Goal: Information Seeking & Learning: Learn about a topic

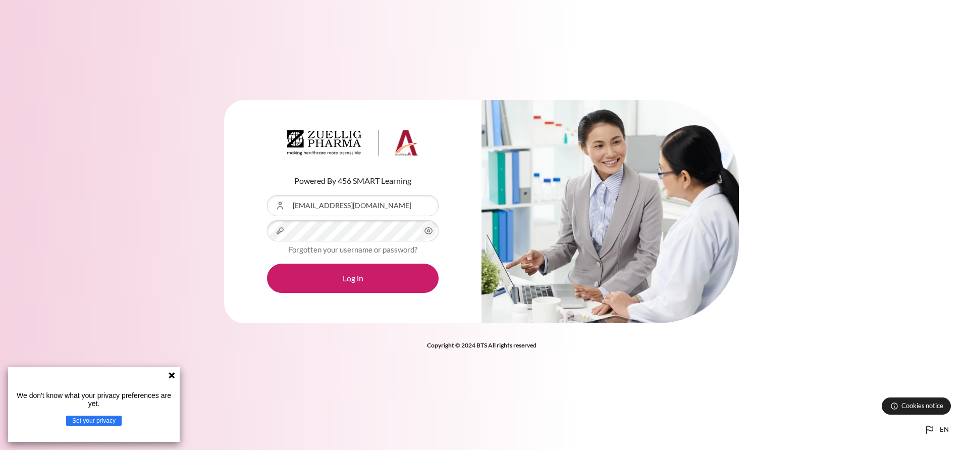
click at [173, 372] on icon at bounding box center [172, 375] width 8 height 8
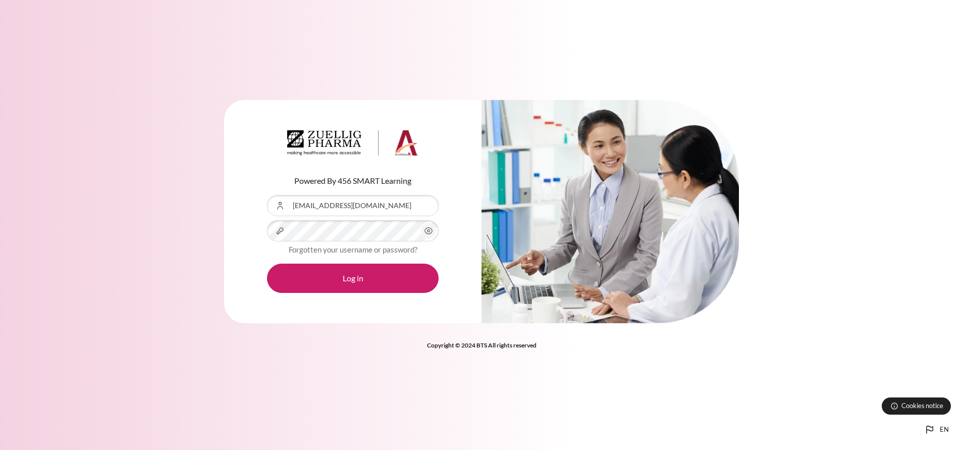
click at [174, 378] on div "Powered By 456 SMART Learning Username or Email Address nqtip@zuelligpharma.com…" at bounding box center [481, 225] width 963 height 450
click at [267, 263] on button "Log in" at bounding box center [353, 277] width 172 height 29
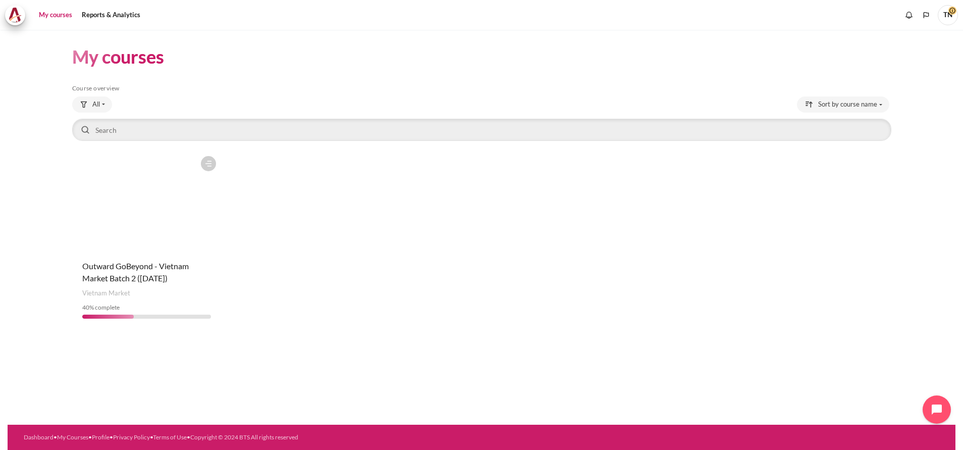
click at [160, 246] on figure "Content" at bounding box center [146, 201] width 149 height 101
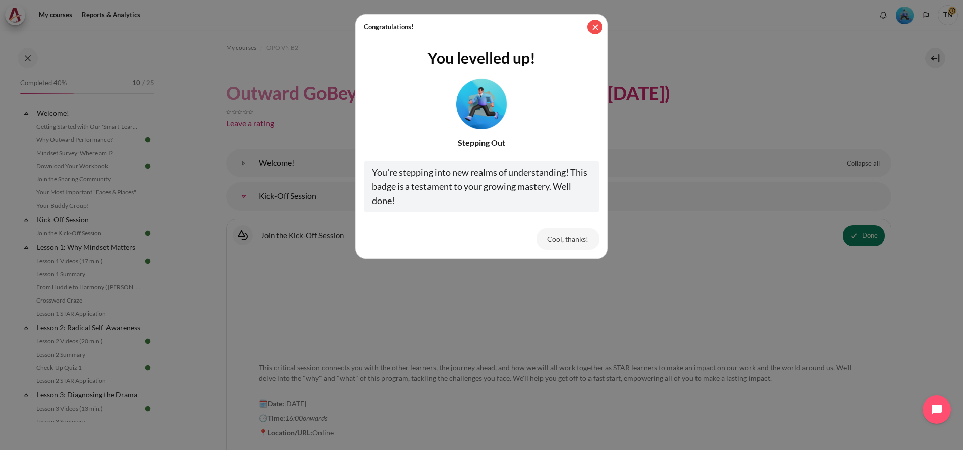
click at [592, 30] on button "Close" at bounding box center [594, 27] width 15 height 15
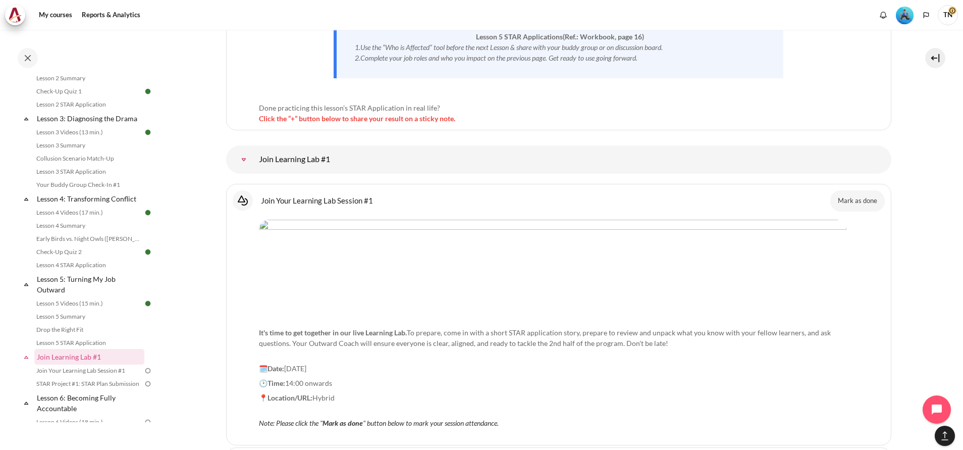
scroll to position [5147, 0]
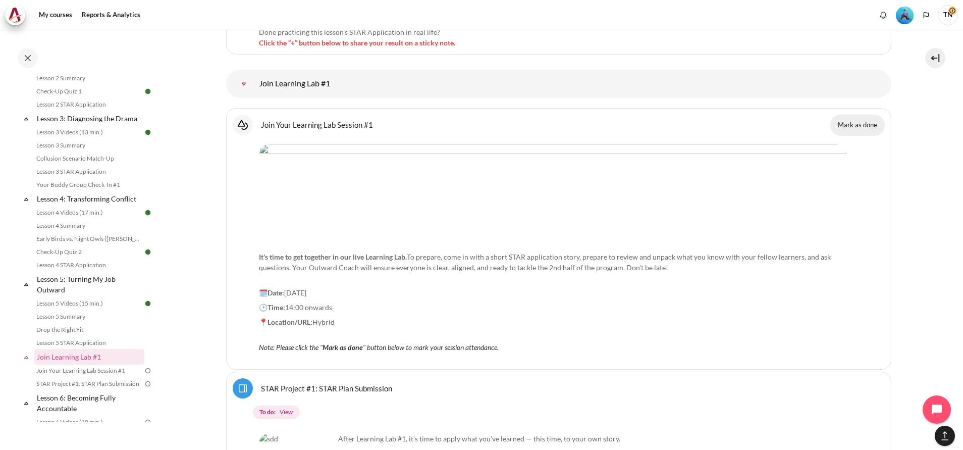
click at [847, 115] on button "Mark as done" at bounding box center [857, 125] width 54 height 21
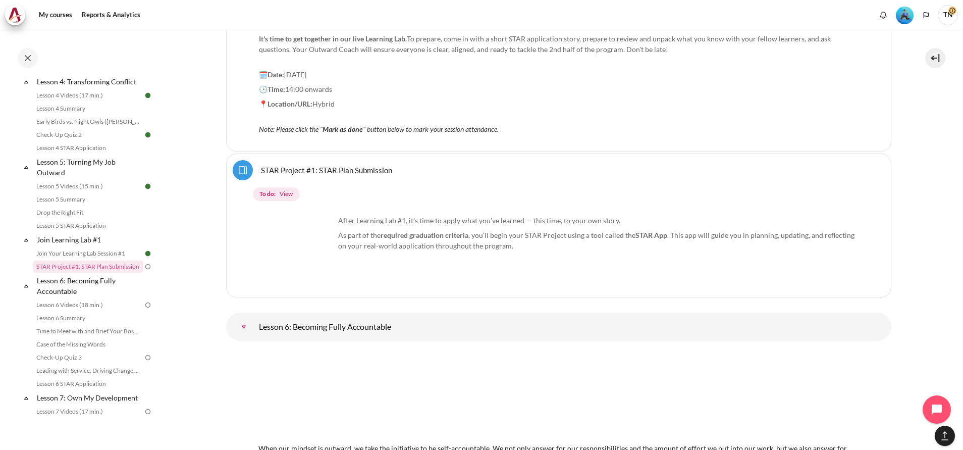
scroll to position [5327, 0]
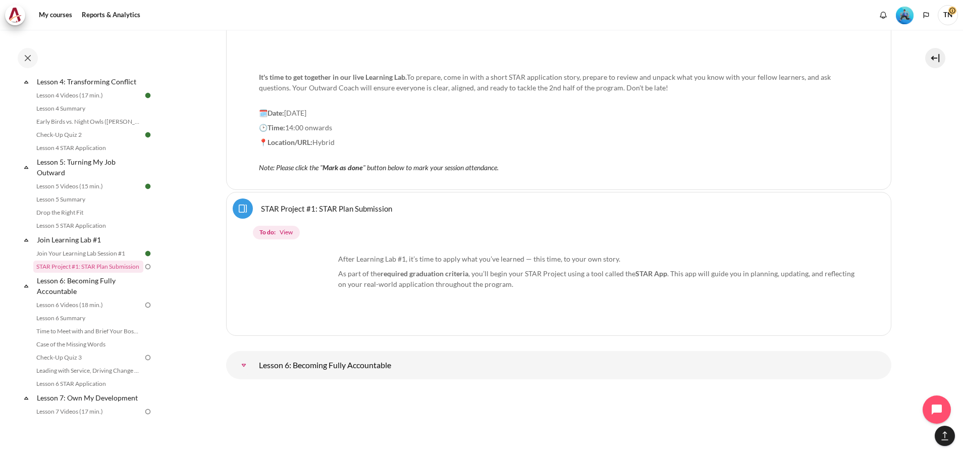
click at [276, 203] on link "STAR Project #1: STAR Plan Submission Page" at bounding box center [326, 208] width 131 height 10
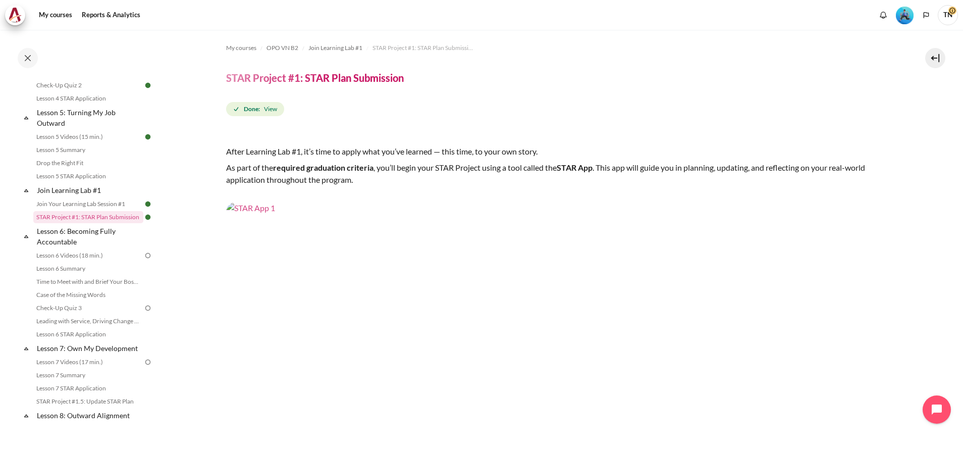
click at [540, 330] on img "Content" at bounding box center [558, 389] width 665 height 374
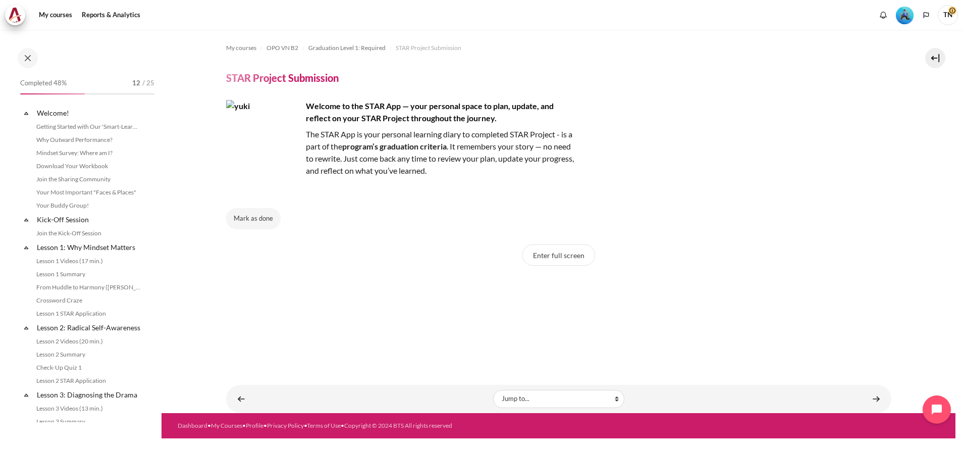
scroll to position [924, 0]
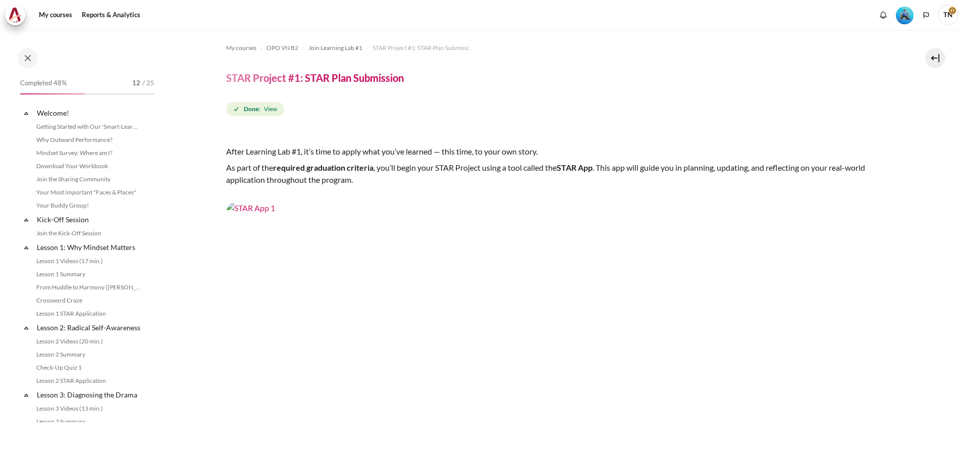
scroll to position [443, 0]
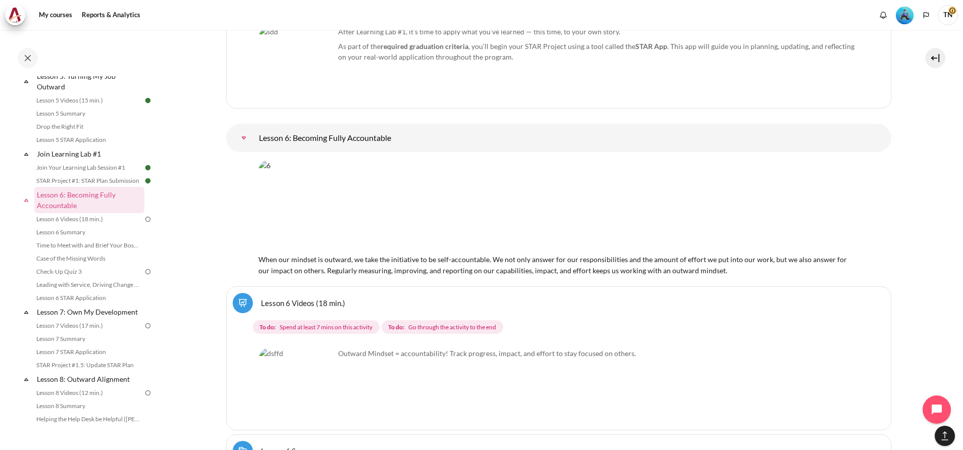
scroll to position [475, 0]
click at [254, 131] on link "Lesson 6: Becoming Fully Accountable" at bounding box center [244, 138] width 20 height 20
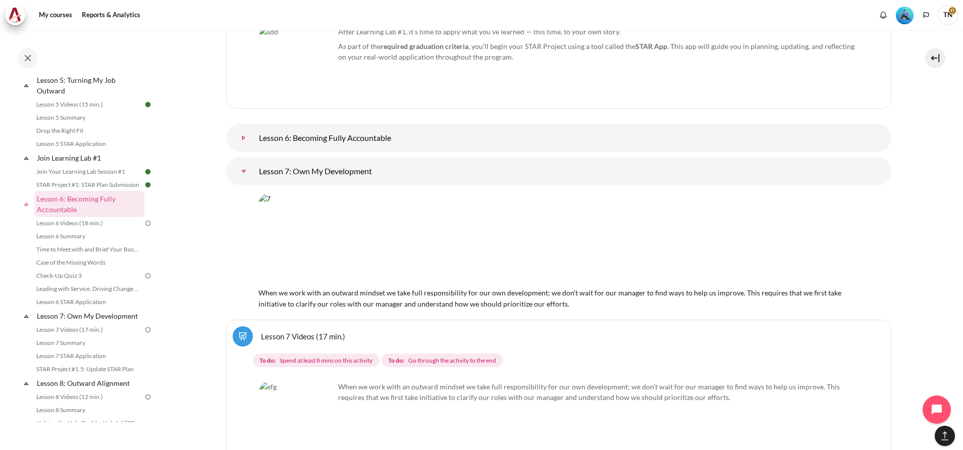
click at [254, 130] on link "Lesson 6: Becoming Fully Accountable" at bounding box center [244, 138] width 20 height 20
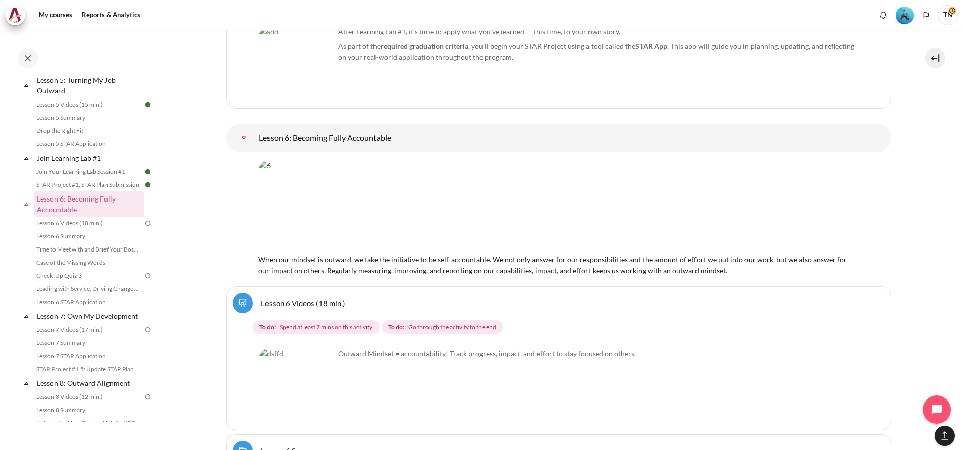
click at [295, 298] on link "Lesson 6 Videos (18 min.)" at bounding box center [303, 303] width 84 height 10
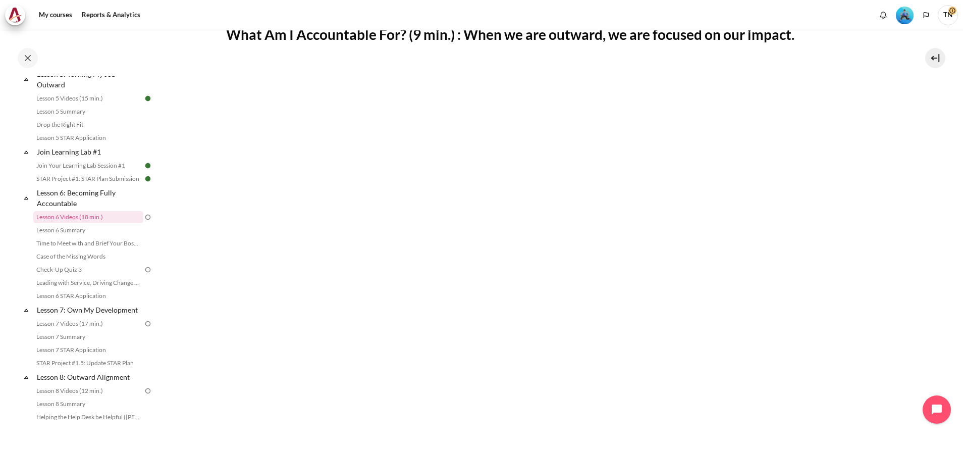
scroll to position [227, 0]
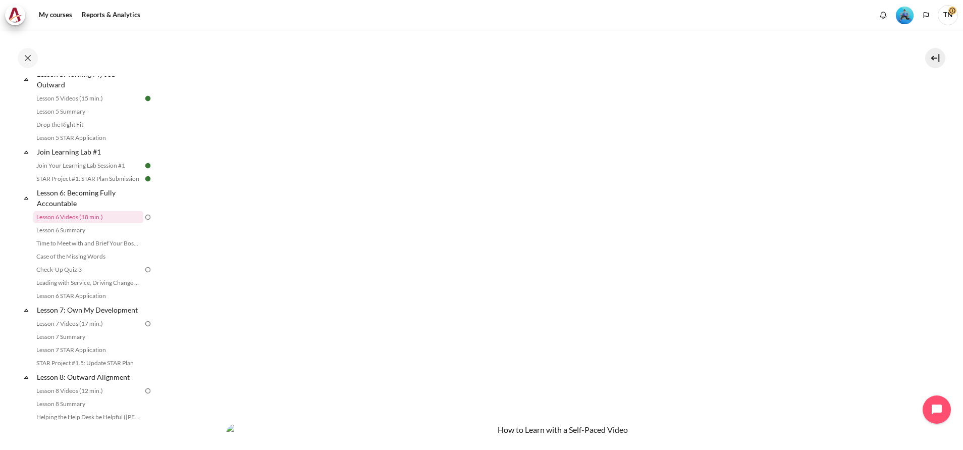
click at [632, 415] on p "Content" at bounding box center [558, 413] width 665 height 12
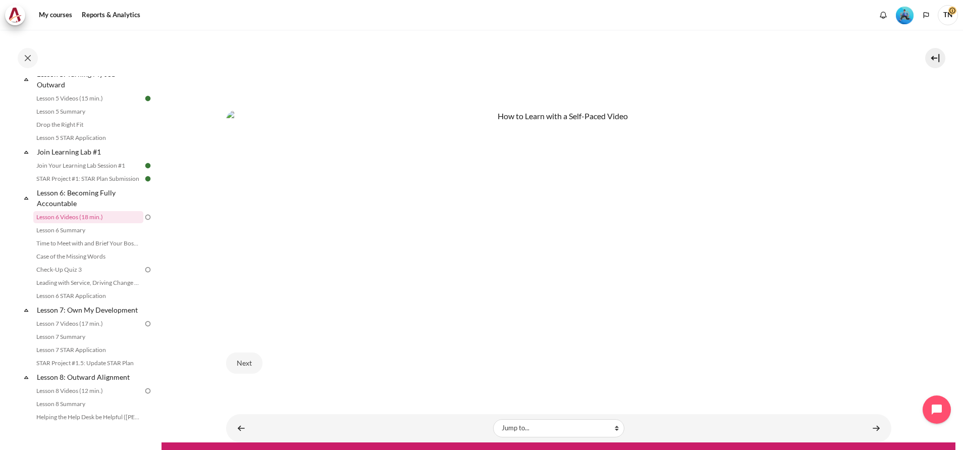
scroll to position [552, 0]
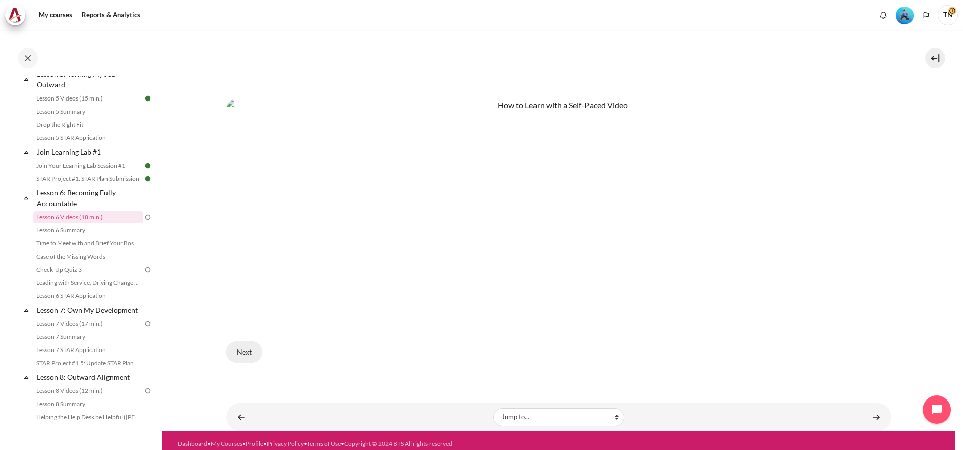
click at [245, 344] on button "Next" at bounding box center [244, 351] width 36 height 21
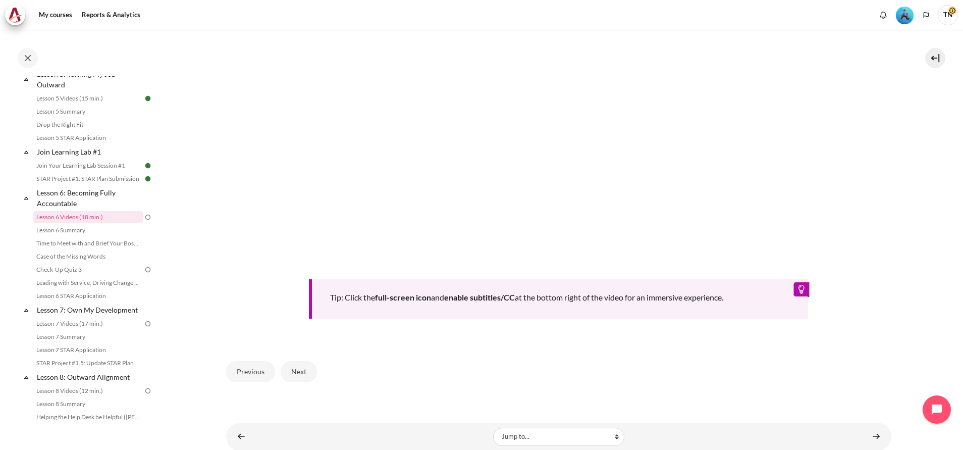
scroll to position [416, 0]
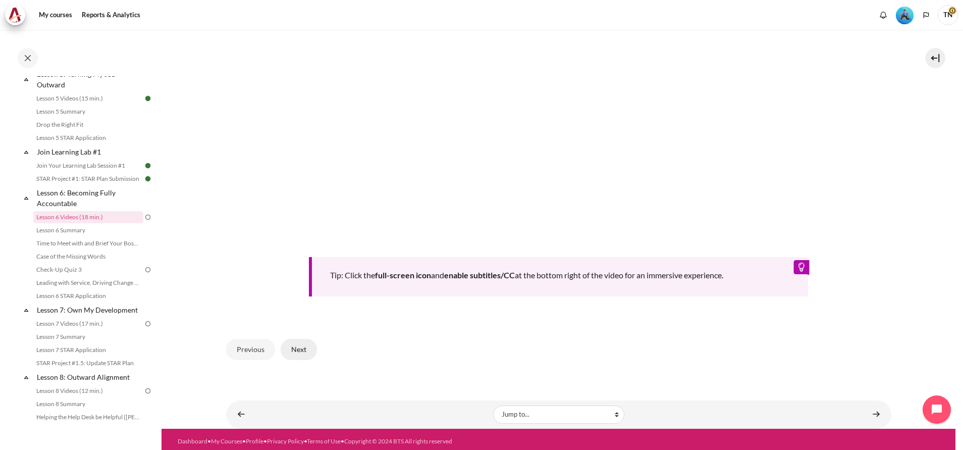
click at [300, 346] on button "Next" at bounding box center [299, 349] width 36 height 21
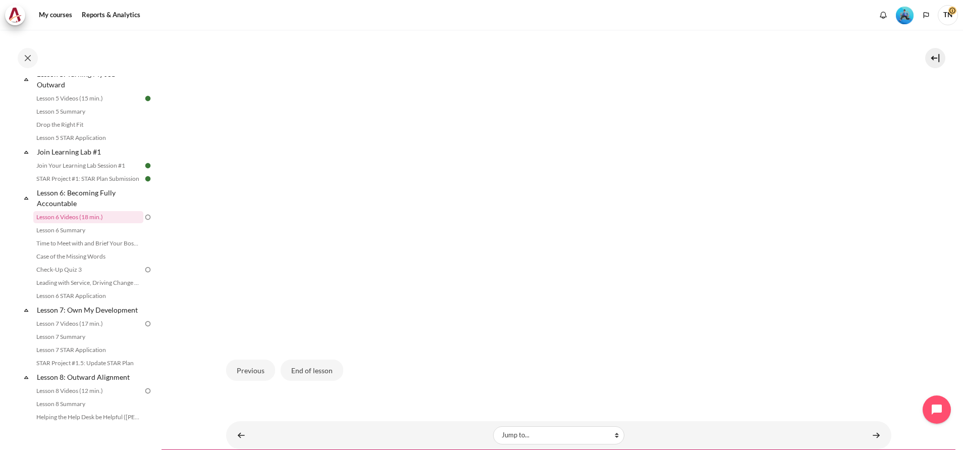
scroll to position [305, 0]
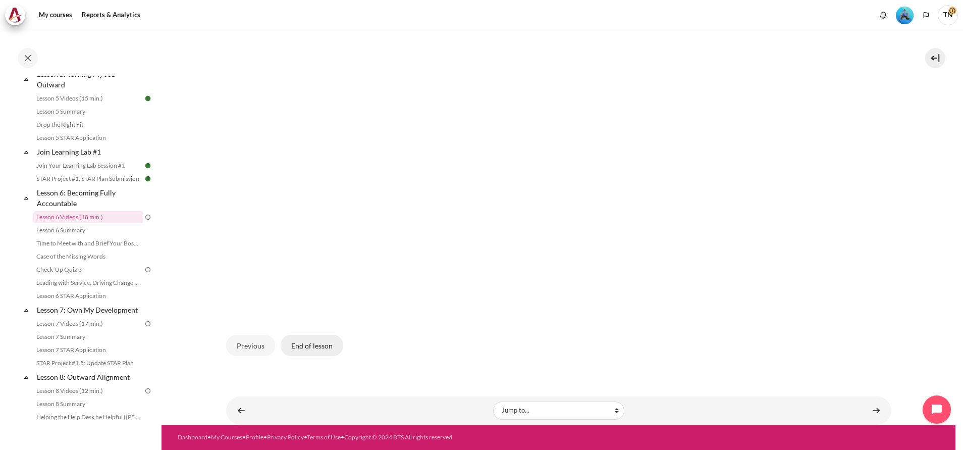
click at [310, 345] on button "End of lesson" at bounding box center [312, 345] width 63 height 21
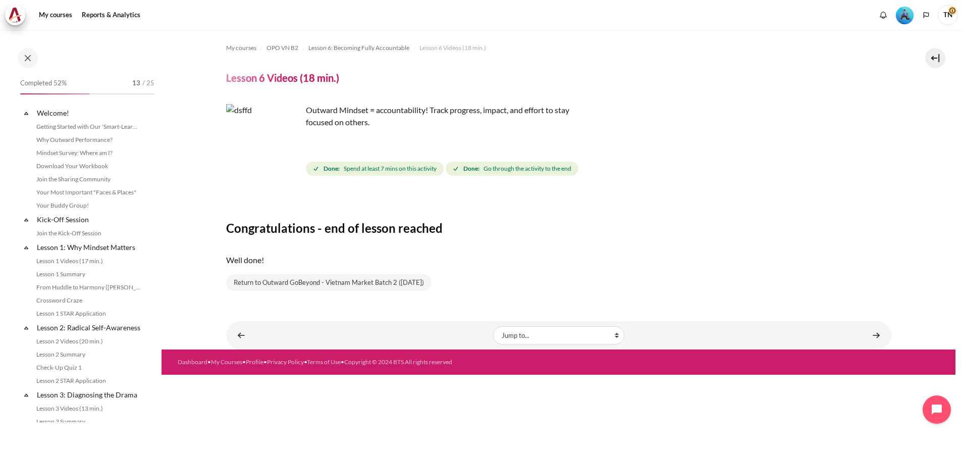
scroll to position [481, 0]
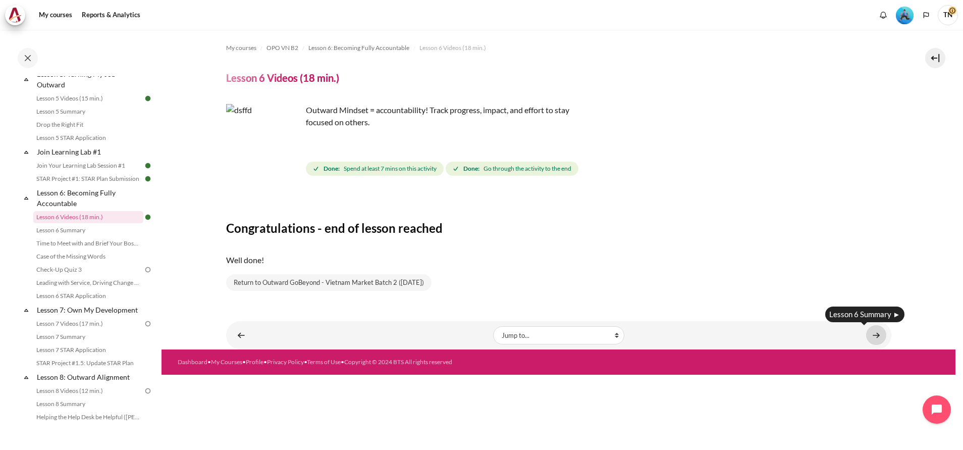
click at [876, 340] on link "Content" at bounding box center [876, 335] width 20 height 20
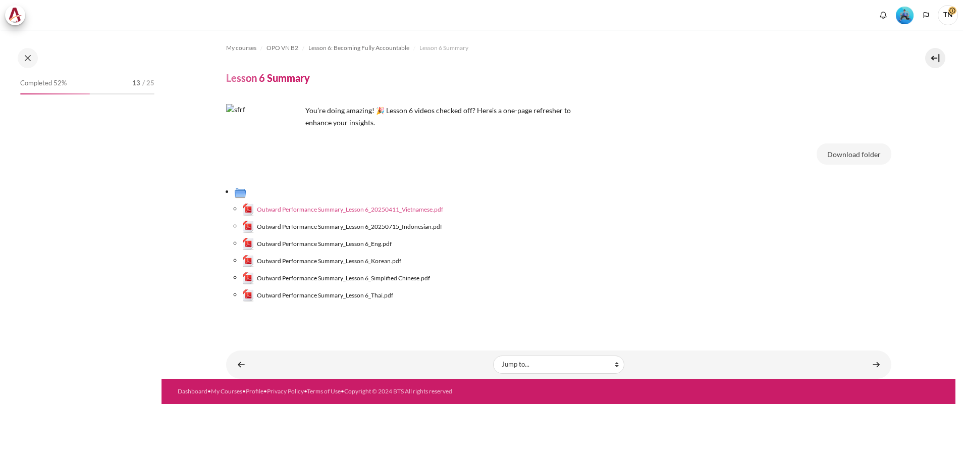
click at [346, 208] on span "Outward Performance Summary_Lesson 6_20250411_Vietnamese.pdf" at bounding box center [350, 209] width 186 height 9
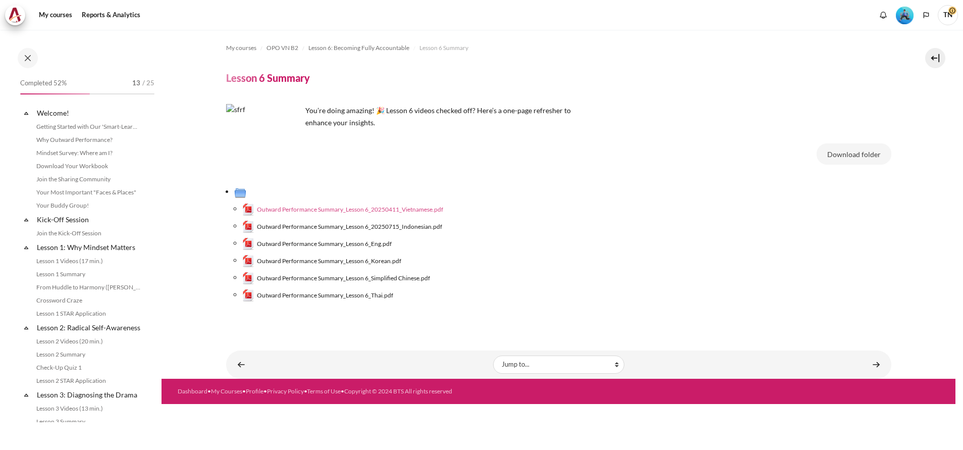
scroll to position [494, 0]
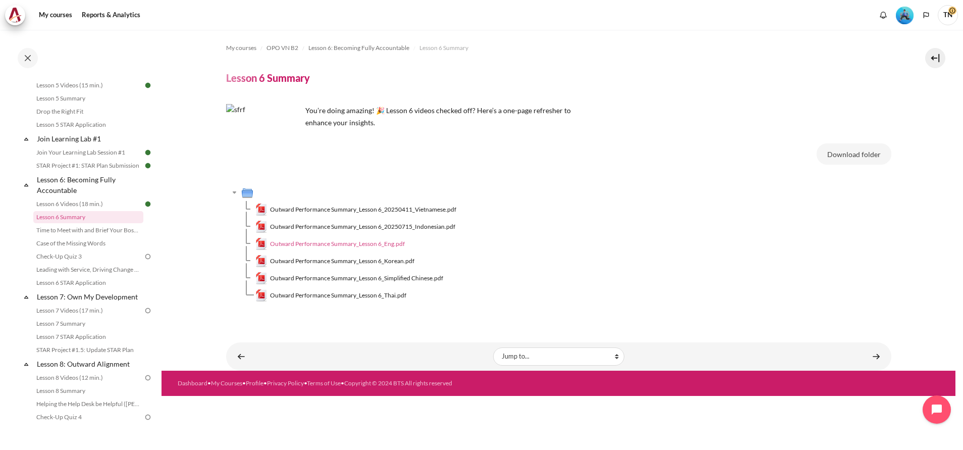
click at [351, 244] on span "Outward Performance Summary_Lesson 6_Eng.pdf" at bounding box center [337, 243] width 135 height 9
click at [873, 353] on link "Content" at bounding box center [876, 356] width 20 height 20
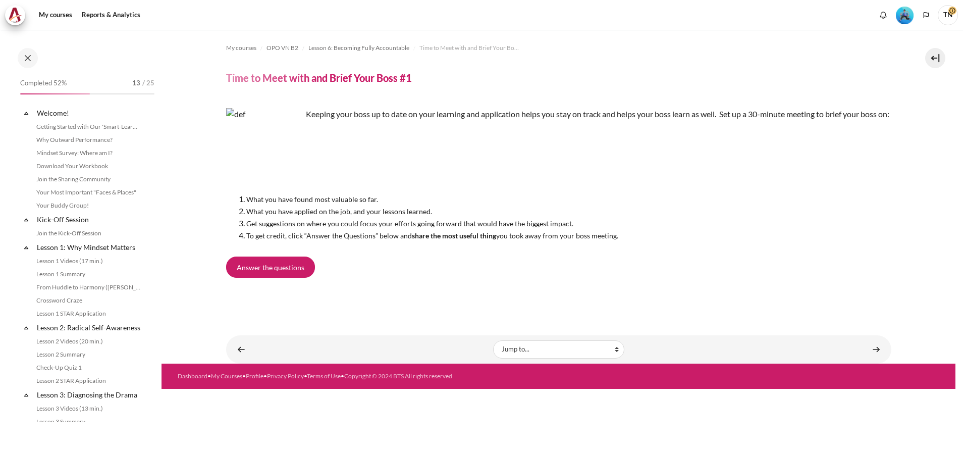
scroll to position [507, 0]
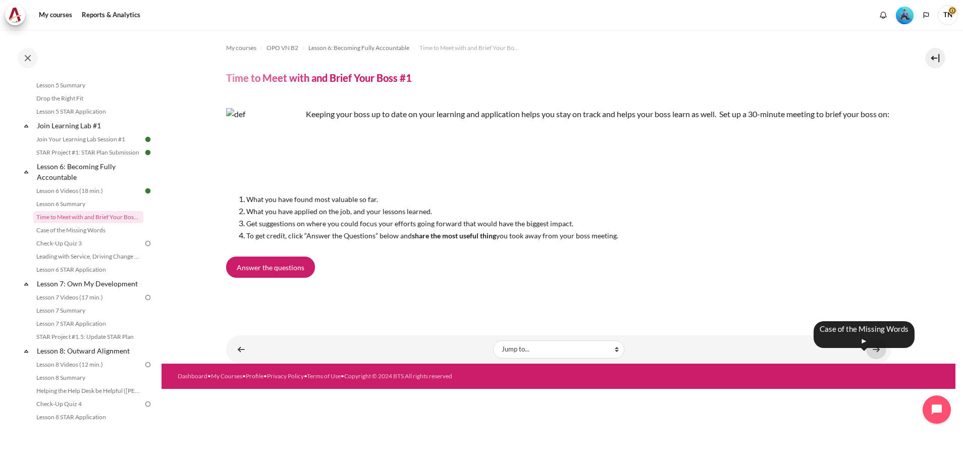
click at [874, 359] on link "Content" at bounding box center [876, 349] width 20 height 20
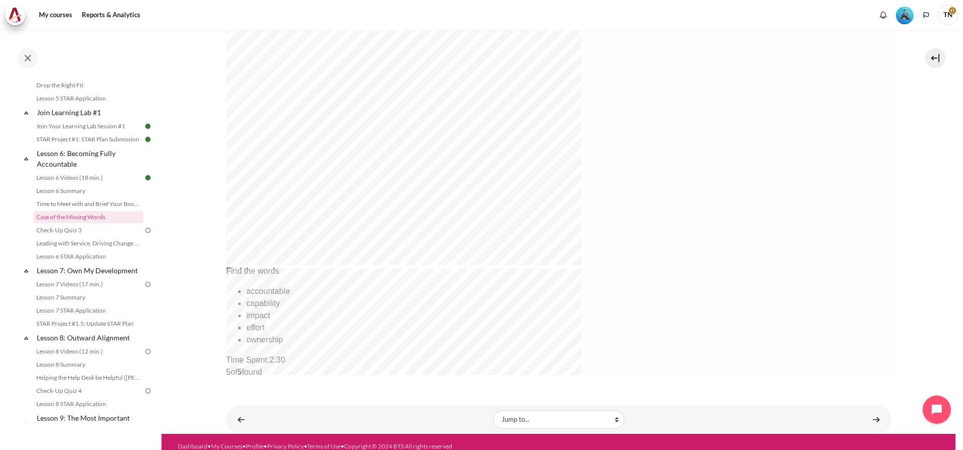
scroll to position [354, 0]
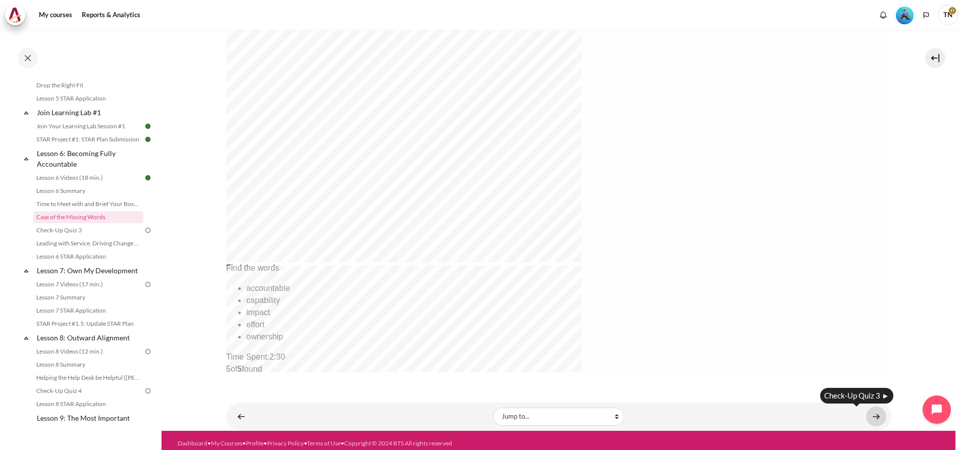
click at [874, 418] on link "Content" at bounding box center [876, 416] width 20 height 20
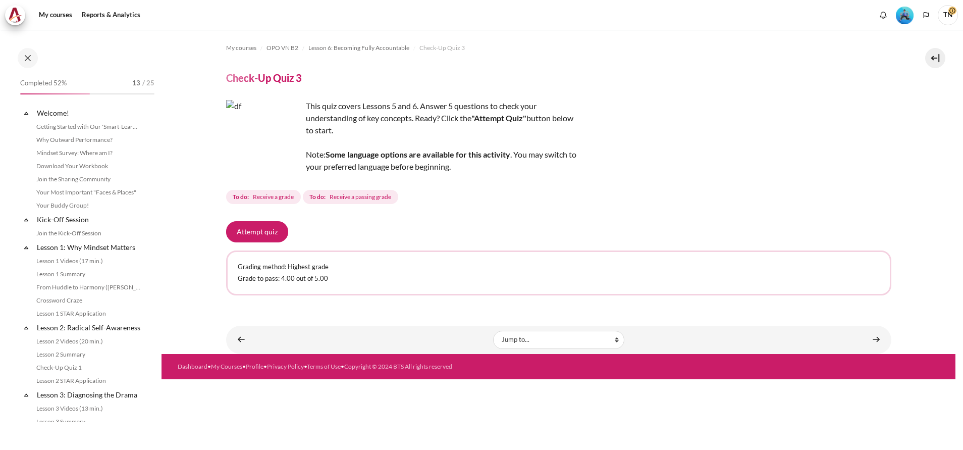
scroll to position [533, 0]
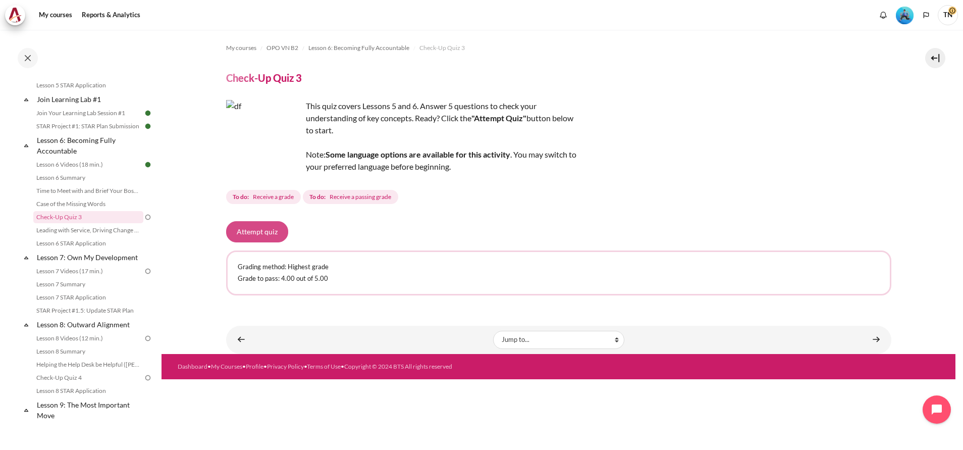
click at [275, 230] on button "Attempt quiz" at bounding box center [257, 231] width 62 height 21
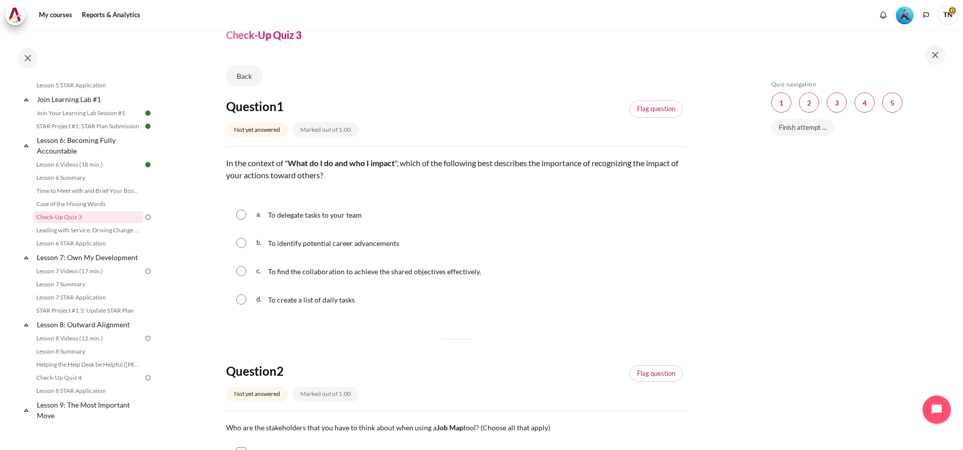
scroll to position [76, 0]
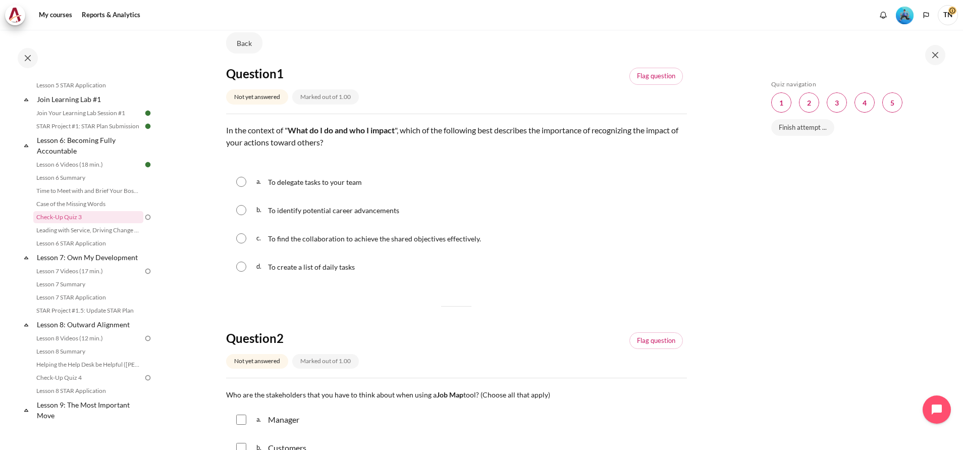
click at [241, 238] on input "Content" at bounding box center [241, 238] width 10 height 10
radio input "true"
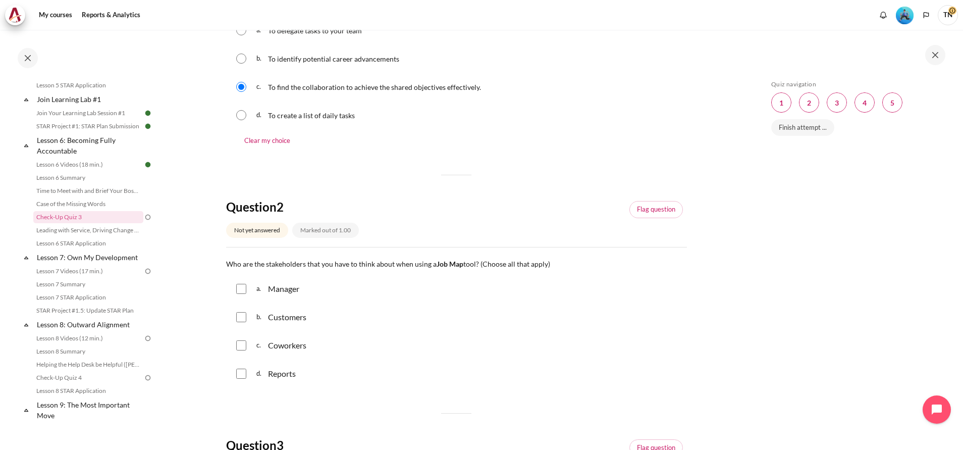
scroll to position [303, 0]
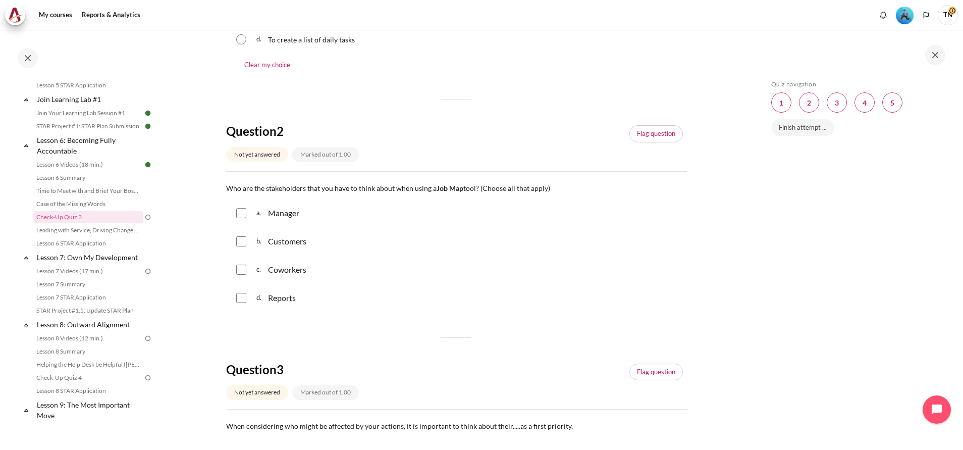
click at [243, 214] on input "Content" at bounding box center [241, 213] width 10 height 10
checkbox input "true"
click at [242, 244] on input "Content" at bounding box center [241, 241] width 10 height 10
checkbox input "true"
click at [241, 270] on input "Content" at bounding box center [241, 269] width 10 height 10
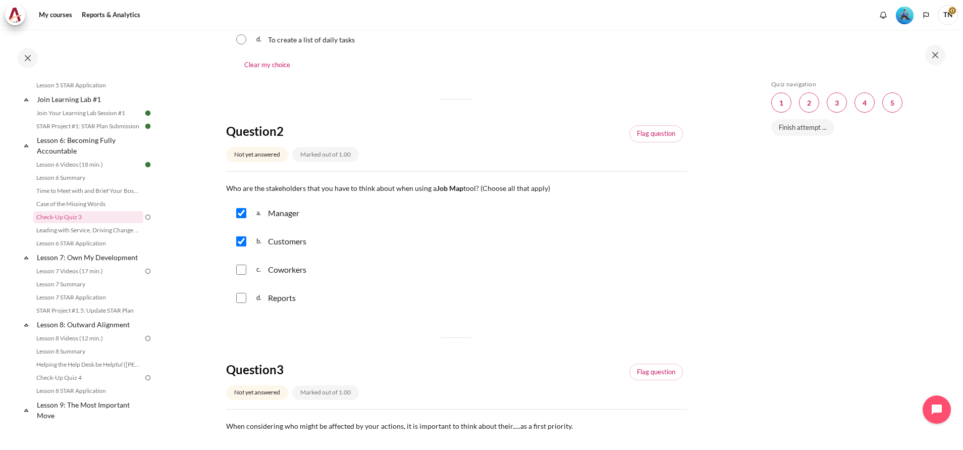
checkbox input "true"
click at [238, 295] on input "Content" at bounding box center [241, 298] width 10 height 10
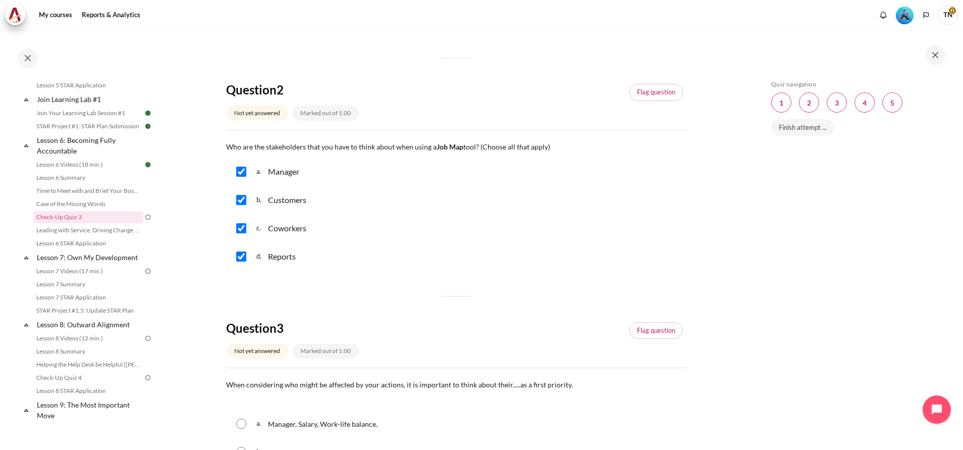
scroll to position [378, 0]
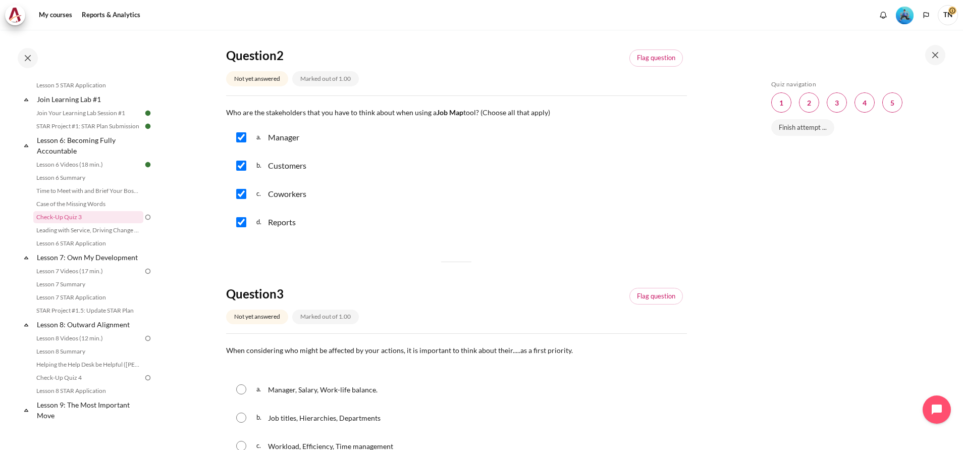
click at [239, 226] on input "Content" at bounding box center [241, 222] width 10 height 10
checkbox input "false"
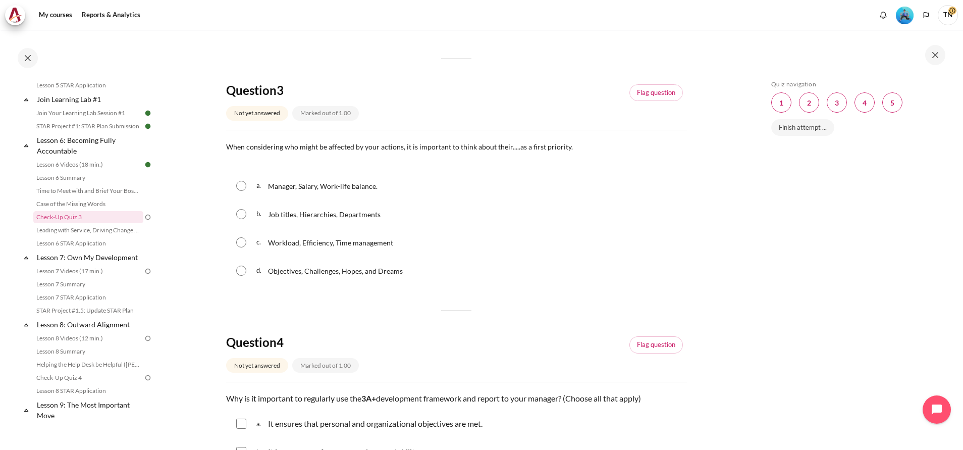
scroll to position [606, 0]
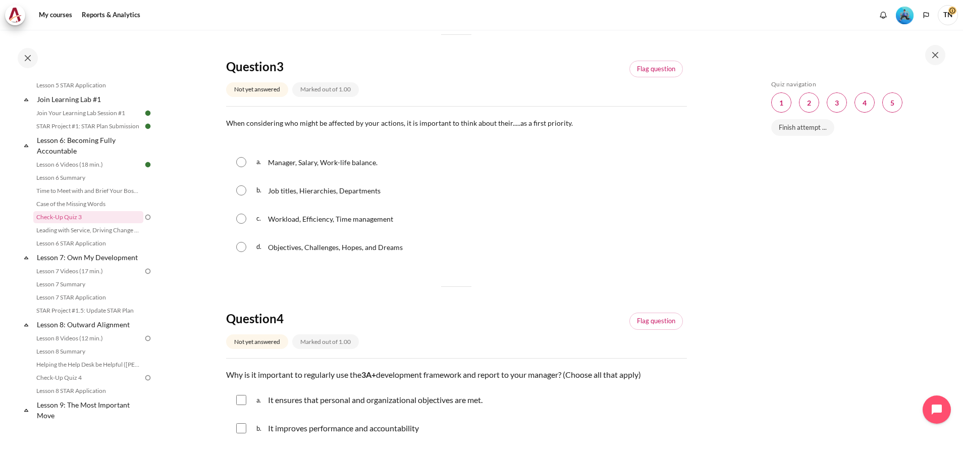
click at [237, 246] on input "Content" at bounding box center [241, 247] width 10 height 10
radio input "true"
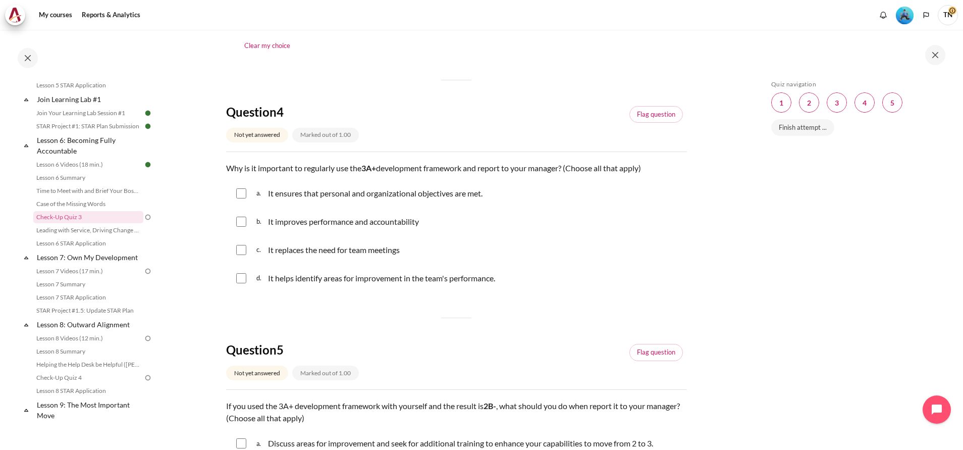
scroll to position [908, 0]
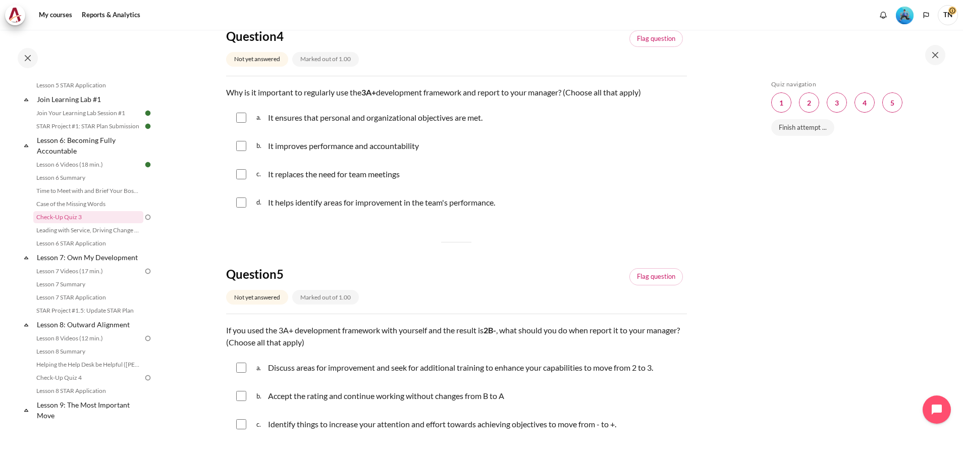
click at [245, 119] on input "Content" at bounding box center [241, 118] width 10 height 10
checkbox input "true"
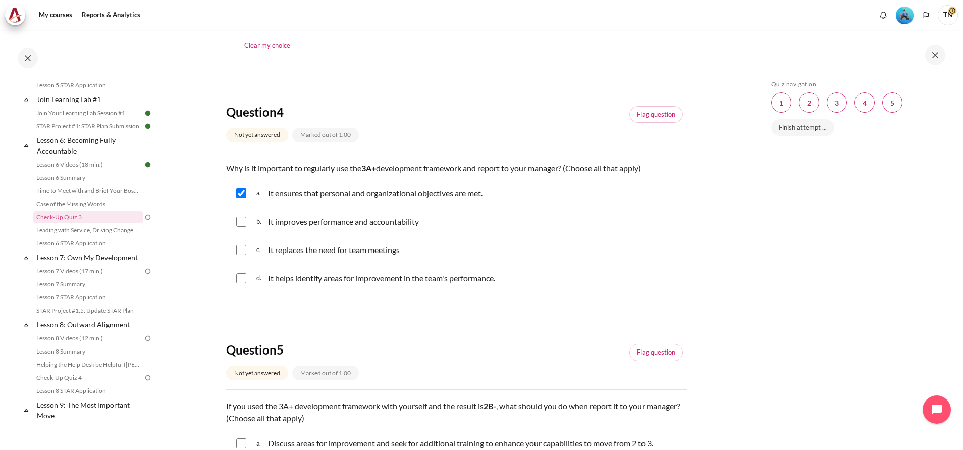
click at [240, 279] on input "Content" at bounding box center [241, 278] width 10 height 10
checkbox input "true"
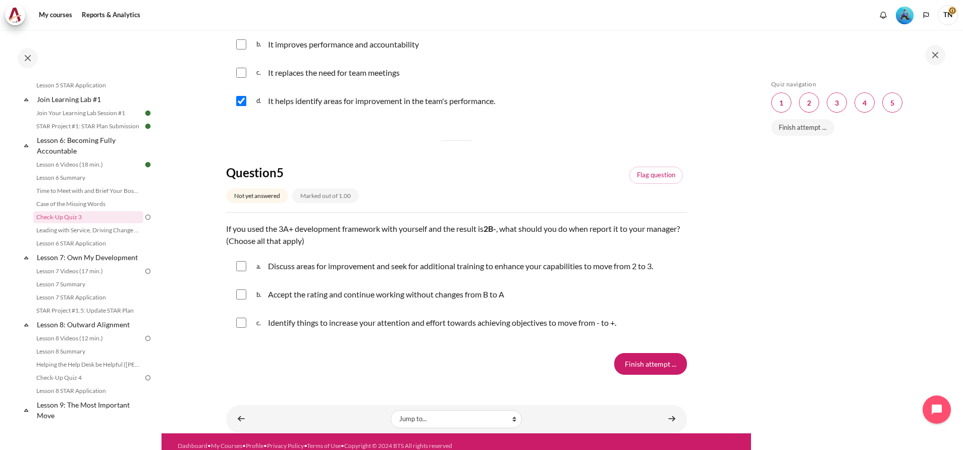
scroll to position [1018, 0]
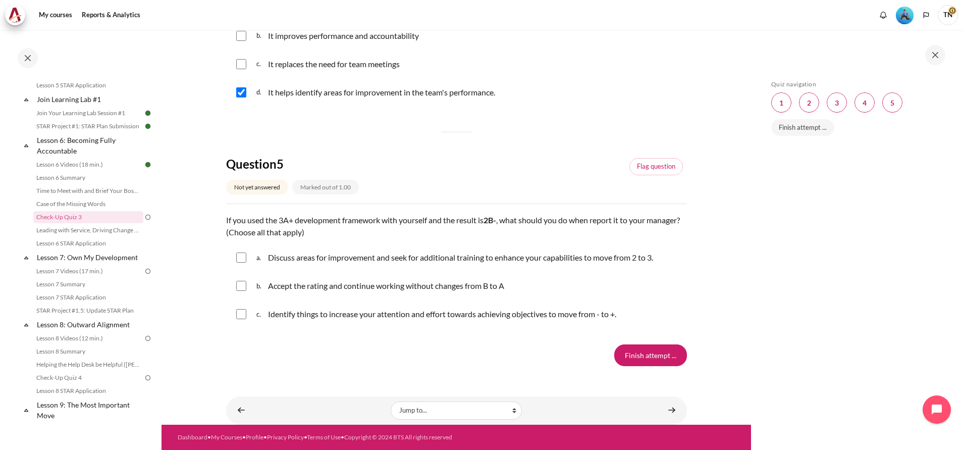
click at [243, 316] on input "Content" at bounding box center [241, 314] width 10 height 10
checkbox input "true"
click at [241, 256] on input "Content" at bounding box center [241, 257] width 10 height 10
checkbox input "true"
click at [644, 350] on input "Finish attempt ..." at bounding box center [650, 354] width 73 height 21
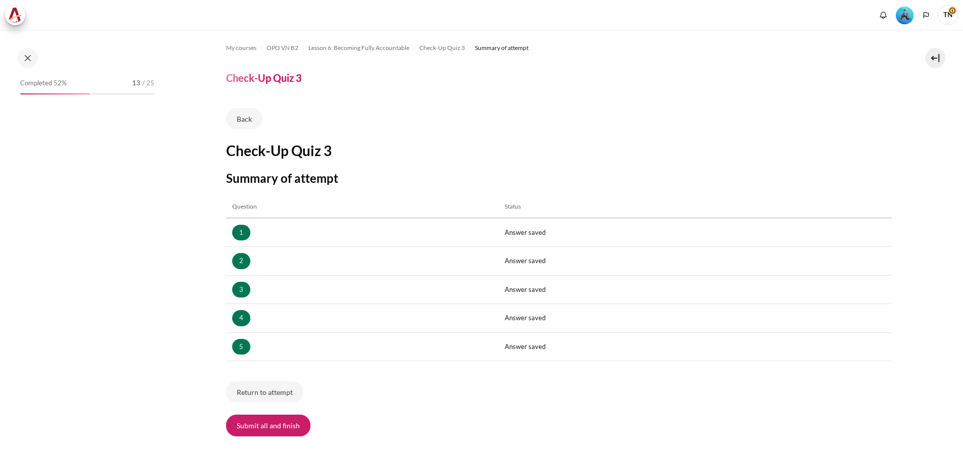
scroll to position [533, 0]
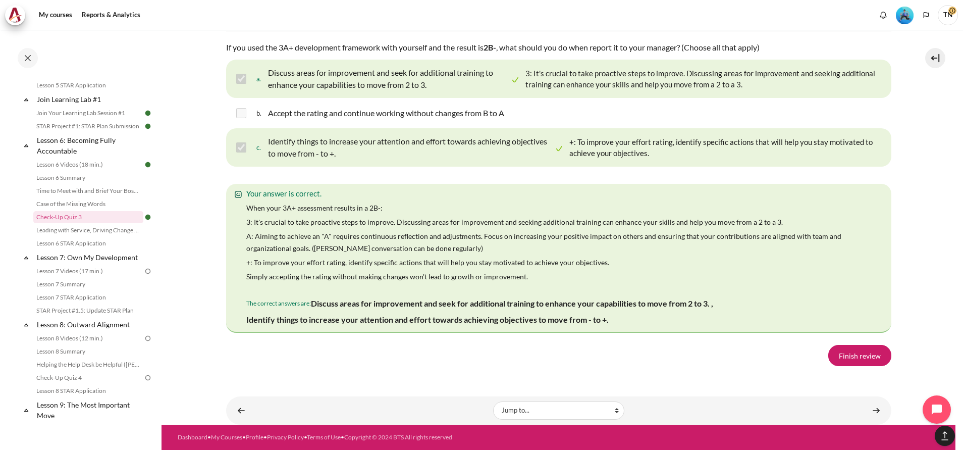
scroll to position [1841, 0]
click at [867, 355] on link "Finish review" at bounding box center [859, 355] width 63 height 21
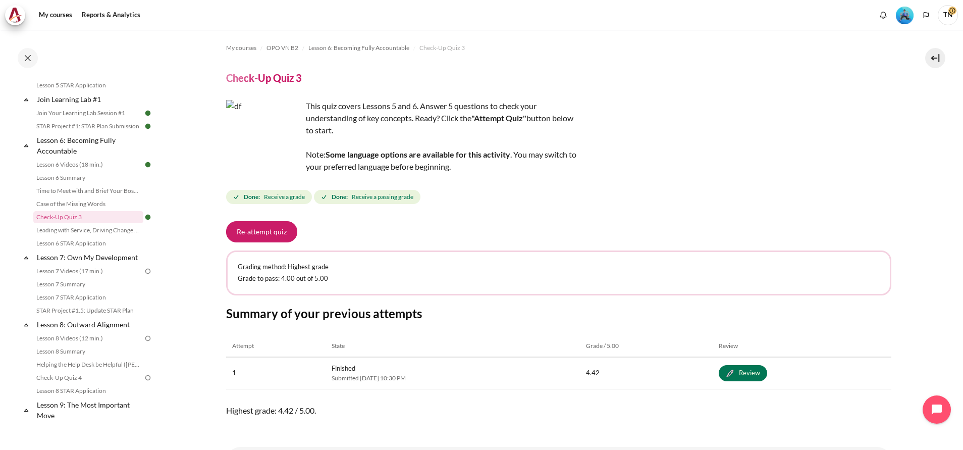
scroll to position [50, 0]
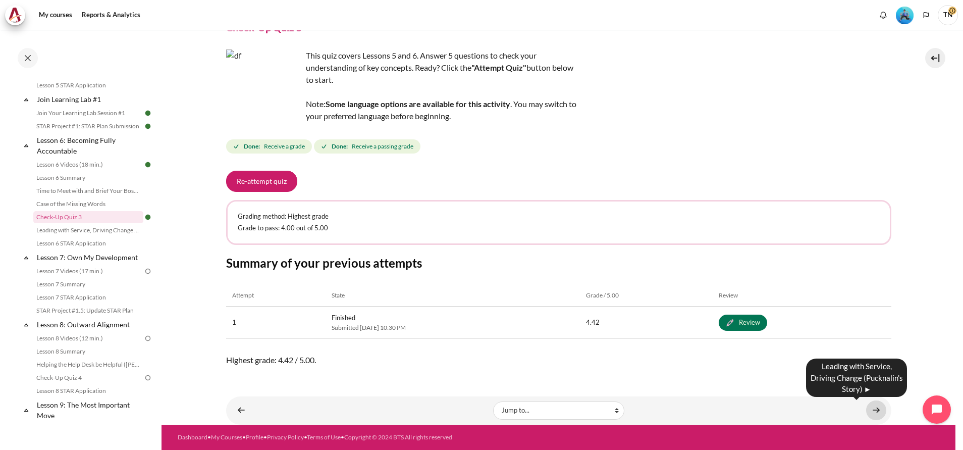
click at [873, 408] on link "Content" at bounding box center [876, 410] width 20 height 20
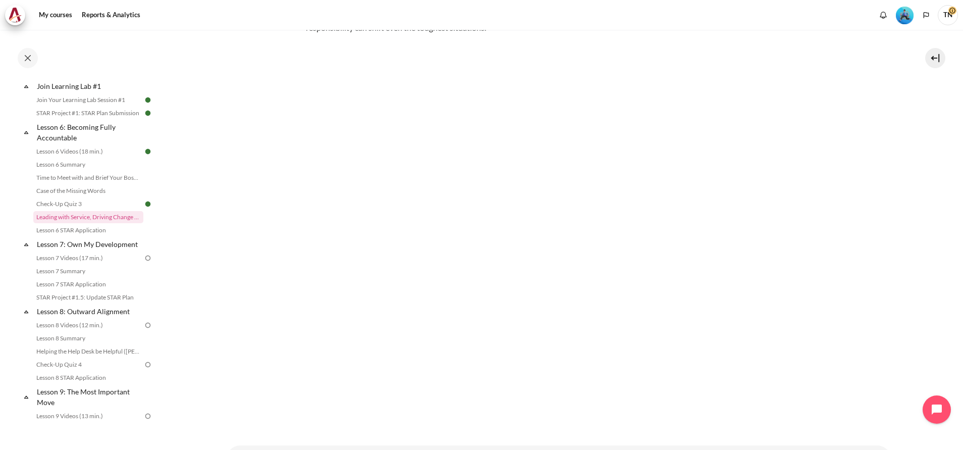
scroll to position [183, 0]
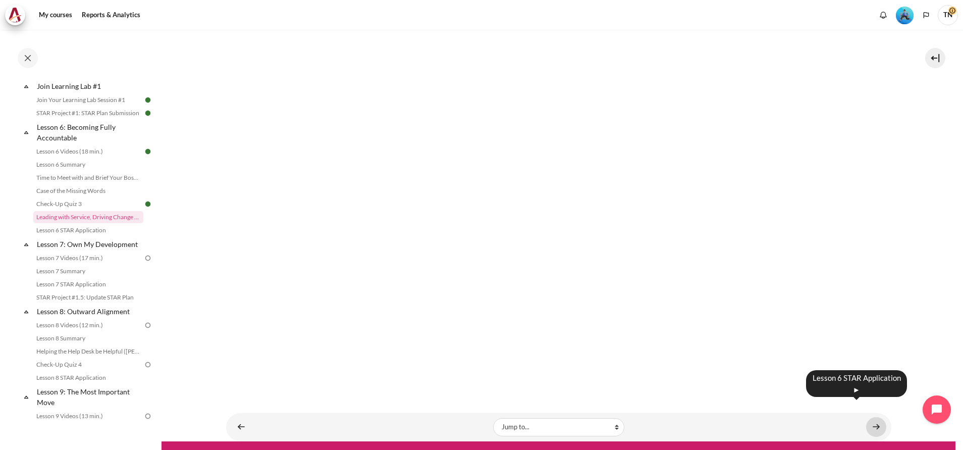
click at [872, 417] on link "Content" at bounding box center [876, 427] width 20 height 20
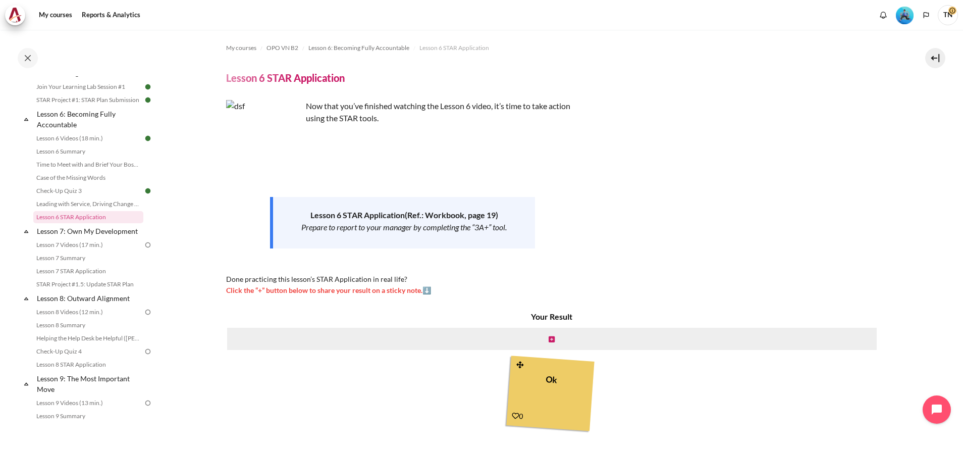
scroll to position [61, 0]
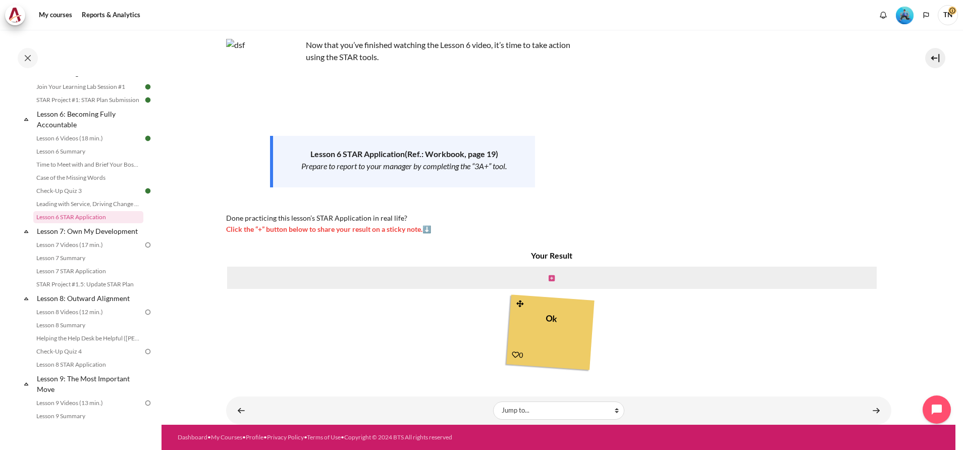
click at [549, 278] on icon "Content" at bounding box center [552, 278] width 6 height 7
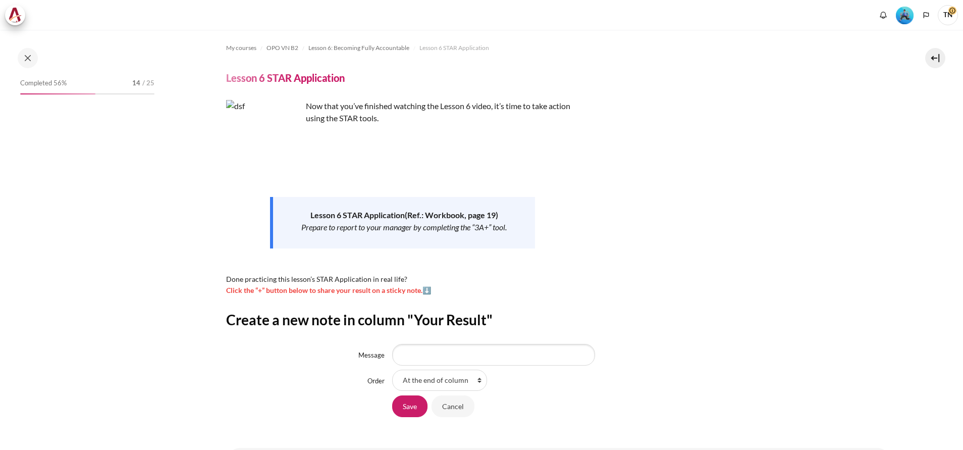
scroll to position [560, 0]
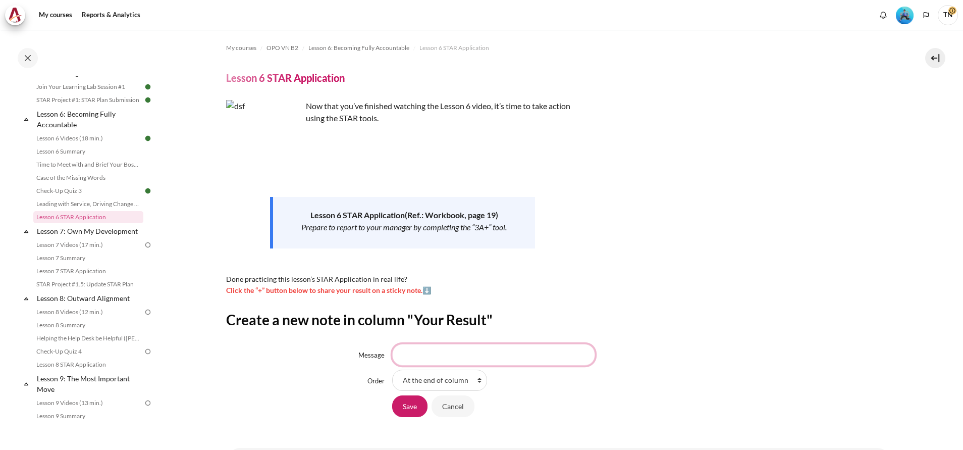
click at [530, 353] on input "Message" at bounding box center [493, 354] width 203 height 21
type input "with outward mindset, we will have more accountability."
click at [403, 409] on input "Save" at bounding box center [409, 405] width 35 height 21
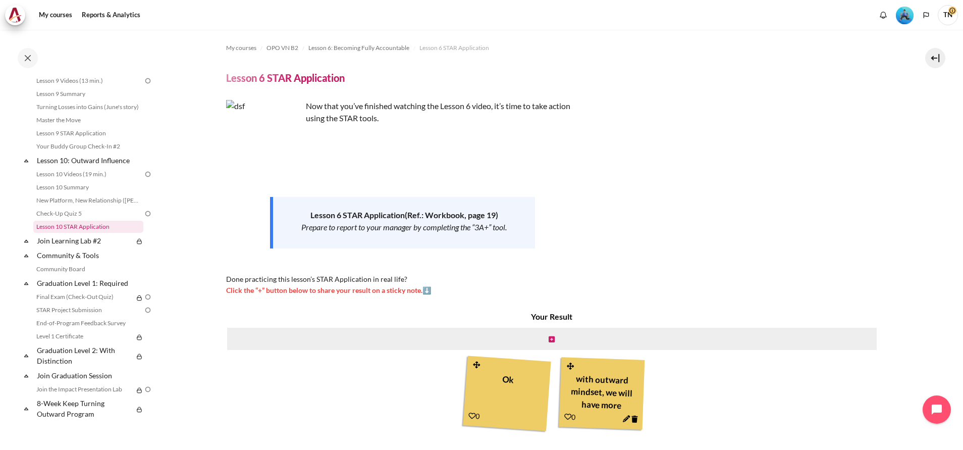
scroll to position [924, 0]
